Goal: Information Seeking & Learning: Learn about a topic

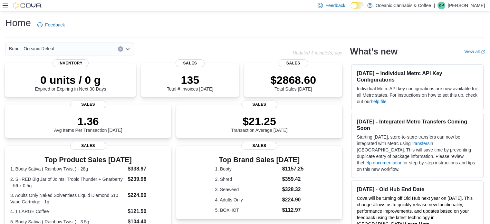
click at [5, 3] on icon at bounding box center [5, 5] width 5 height 5
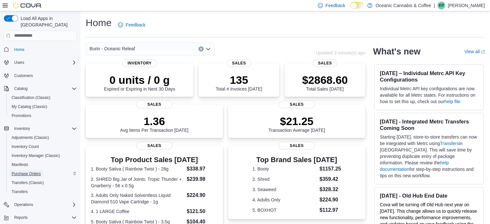
click at [31, 171] on span "Purchase Orders" at bounding box center [26, 173] width 29 height 5
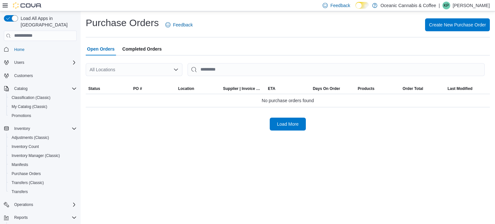
click at [170, 73] on div "All Locations" at bounding box center [134, 69] width 97 height 13
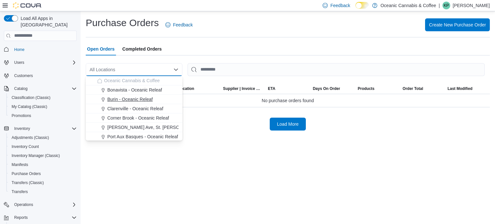
click at [151, 98] on span "Burin - Oceanic Releaf" at bounding box center [129, 99] width 45 height 6
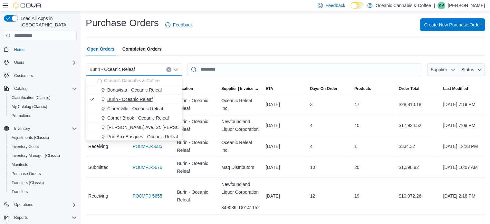
click at [129, 101] on span "Burin - Oceanic Releaf" at bounding box center [129, 99] width 45 height 6
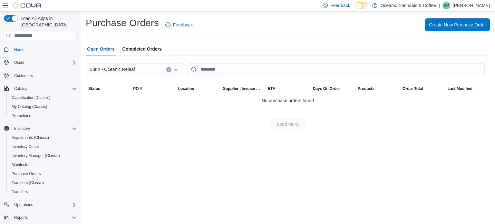
click at [255, 58] on div at bounding box center [288, 59] width 404 height 8
click at [172, 68] on div "Burin - Oceanic Releaf" at bounding box center [134, 69] width 97 height 13
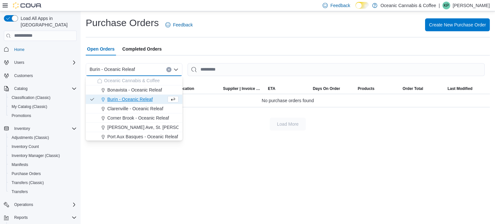
click at [169, 69] on icon "Clear input" at bounding box center [169, 69] width 3 height 3
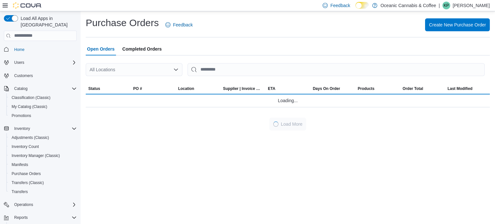
click at [234, 139] on div "Purchase Orders Feedback Create New Purchase Order Open Orders Completed Orders…" at bounding box center [288, 117] width 414 height 213
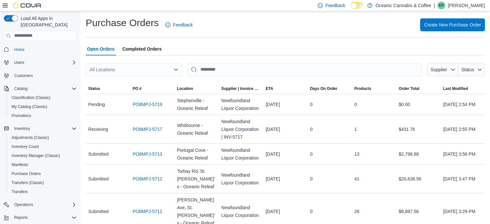
click at [130, 69] on div "All Locations" at bounding box center [134, 69] width 97 height 13
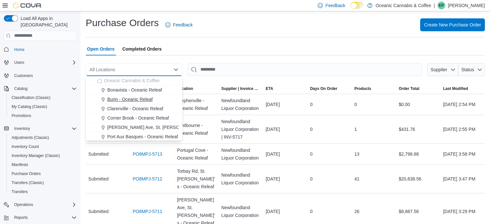
click at [117, 98] on span "Burin - Oceanic Releaf" at bounding box center [129, 99] width 45 height 6
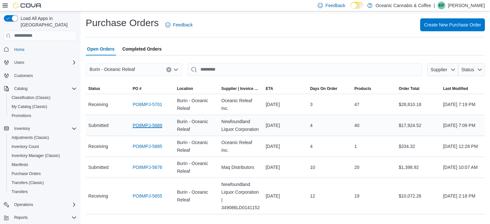
click at [156, 125] on link "PO8MPJ-5689" at bounding box center [148, 125] width 30 height 8
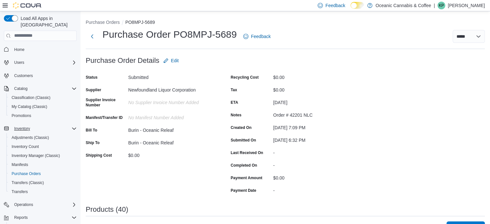
click at [75, 128] on icon "Complex example" at bounding box center [74, 129] width 4 height 2
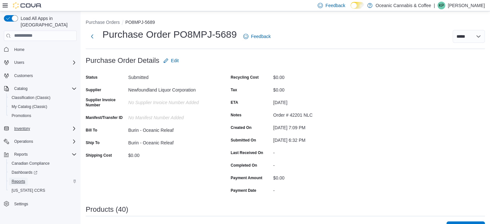
click at [19, 179] on span "Reports" at bounding box center [19, 181] width 14 height 5
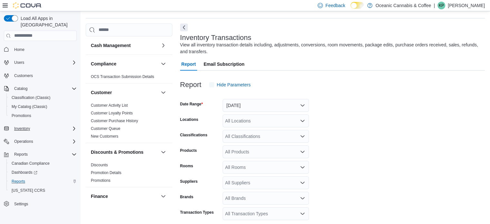
scroll to position [22, 0]
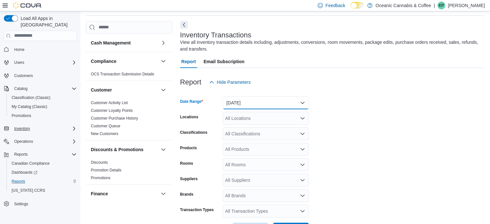
click at [244, 101] on button "Yesterday" at bounding box center [266, 102] width 86 height 13
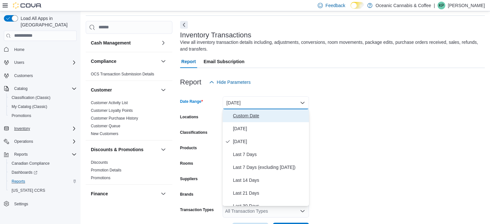
click at [247, 117] on span "Custom Date" at bounding box center [269, 116] width 73 height 8
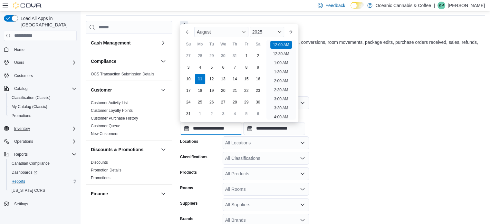
click at [239, 125] on input "**********" at bounding box center [211, 128] width 62 height 13
click at [246, 57] on div "1" at bounding box center [246, 55] width 11 height 11
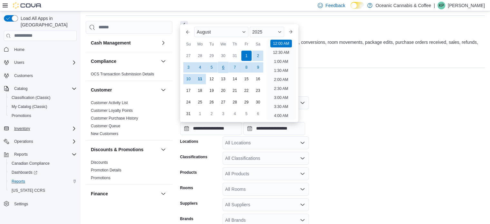
click at [222, 69] on div "6" at bounding box center [222, 67] width 11 height 11
click at [209, 65] on div "5" at bounding box center [211, 67] width 11 height 11
click at [246, 56] on div "1" at bounding box center [246, 55] width 11 height 11
click at [214, 66] on div "5" at bounding box center [211, 67] width 11 height 11
click at [248, 56] on div "1" at bounding box center [246, 55] width 11 height 11
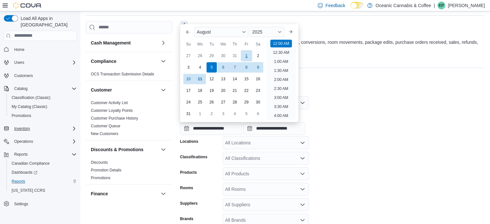
type input "**********"
click at [354, 97] on form "**********" at bounding box center [332, 174] width 305 height 171
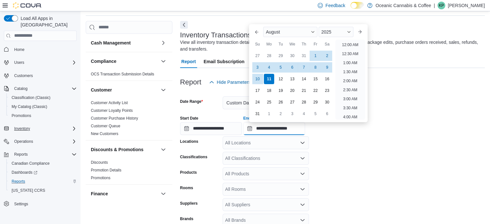
click at [283, 127] on input "**********" at bounding box center [274, 128] width 62 height 13
click at [281, 70] on div "5" at bounding box center [280, 67] width 11 height 11
type input "**********"
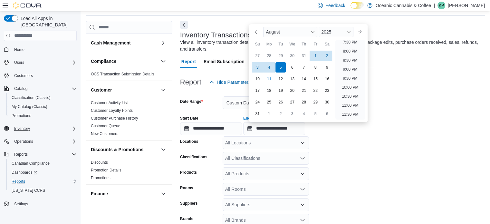
click at [330, 149] on form "**********" at bounding box center [332, 174] width 305 height 171
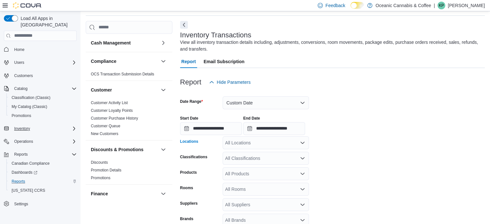
click at [294, 143] on div "All Locations" at bounding box center [266, 142] width 86 height 13
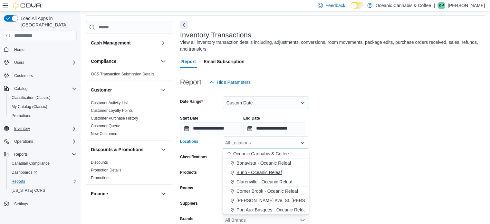
click at [271, 170] on span "Burin - Oceanic Releaf" at bounding box center [258, 172] width 45 height 6
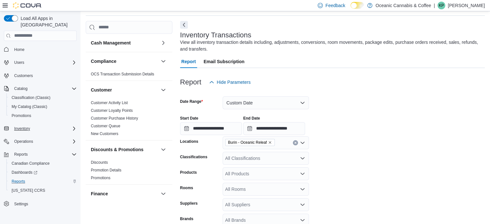
click at [389, 183] on form "**********" at bounding box center [332, 174] width 305 height 171
click at [255, 172] on div "All Products" at bounding box center [266, 173] width 86 height 13
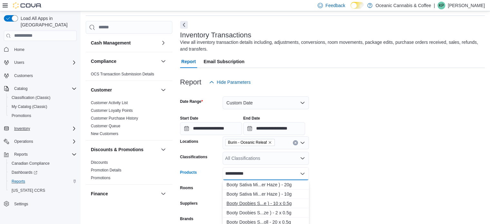
type input "**********"
click at [259, 204] on div "Booty Doobies S...e ) - 10 x 0.5g" at bounding box center [265, 203] width 79 height 6
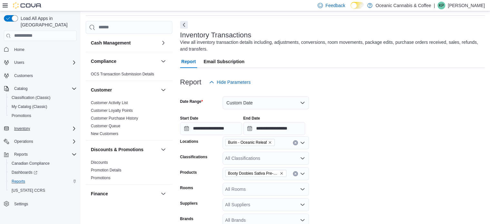
click at [392, 189] on form "**********" at bounding box center [332, 174] width 305 height 171
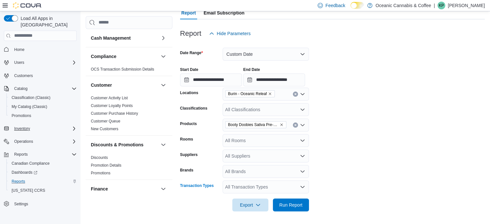
click at [262, 187] on div "All Transaction Types" at bounding box center [266, 186] width 86 height 13
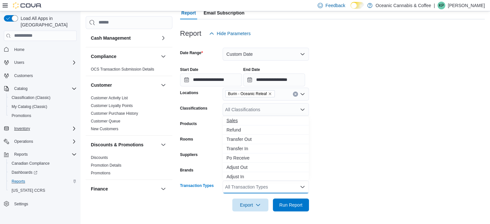
click at [244, 123] on span "Sales" at bounding box center [265, 120] width 79 height 6
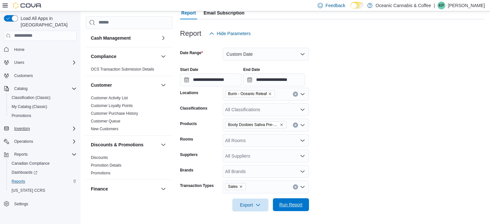
click at [291, 206] on span "Run Report" at bounding box center [290, 204] width 23 height 6
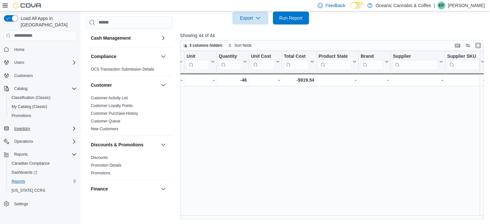
scroll to position [0, 691]
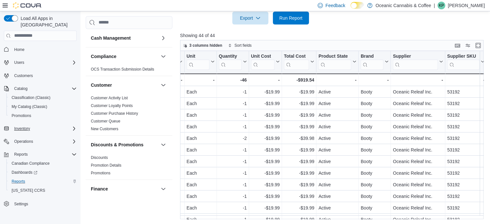
drag, startPoint x: 488, startPoint y: 170, endPoint x: 495, endPoint y: 166, distance: 7.8
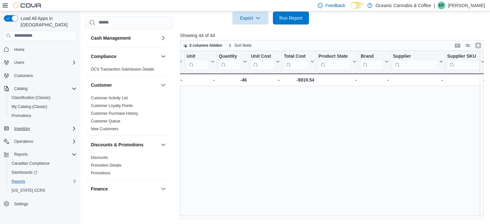
scroll to position [380, 691]
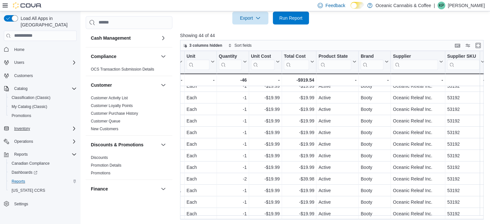
drag, startPoint x: 487, startPoint y: 191, endPoint x: 488, endPoint y: 207, distance: 15.8
click at [487, 207] on div "3 columns hidden Sort fields Location Click to view column header actions Packa…" at bounding box center [333, 129] width 307 height 179
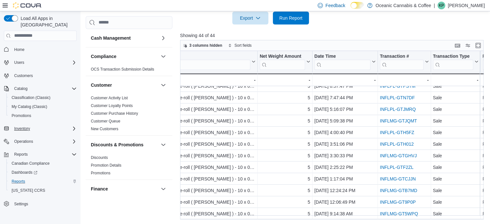
scroll to position [380, 184]
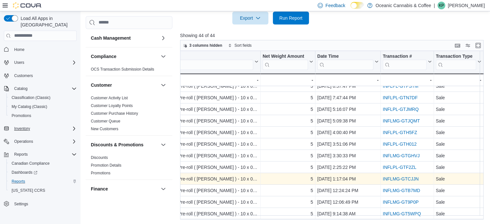
click at [406, 176] on link "INFLMG-GTCJJN" at bounding box center [401, 178] width 36 height 5
